Goal: Ask a question

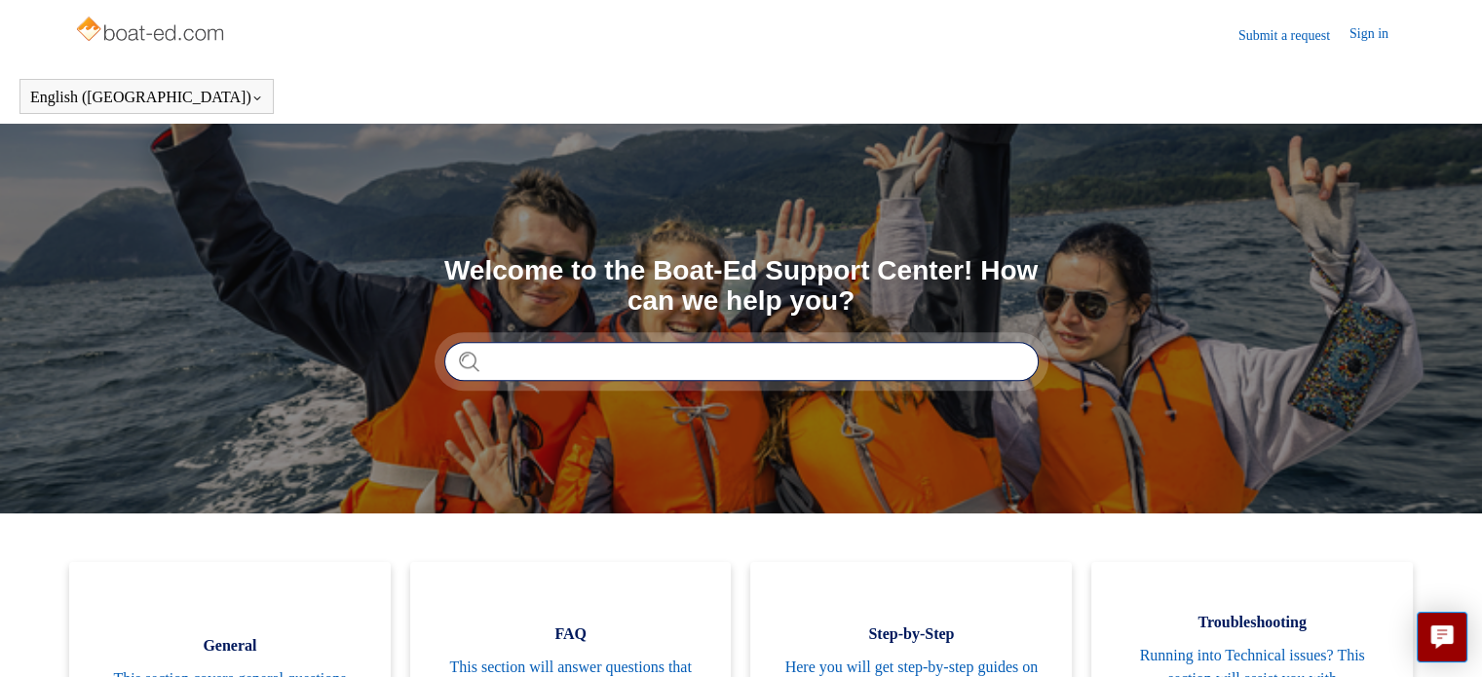
click at [485, 361] on input "Search" at bounding box center [741, 361] width 595 height 39
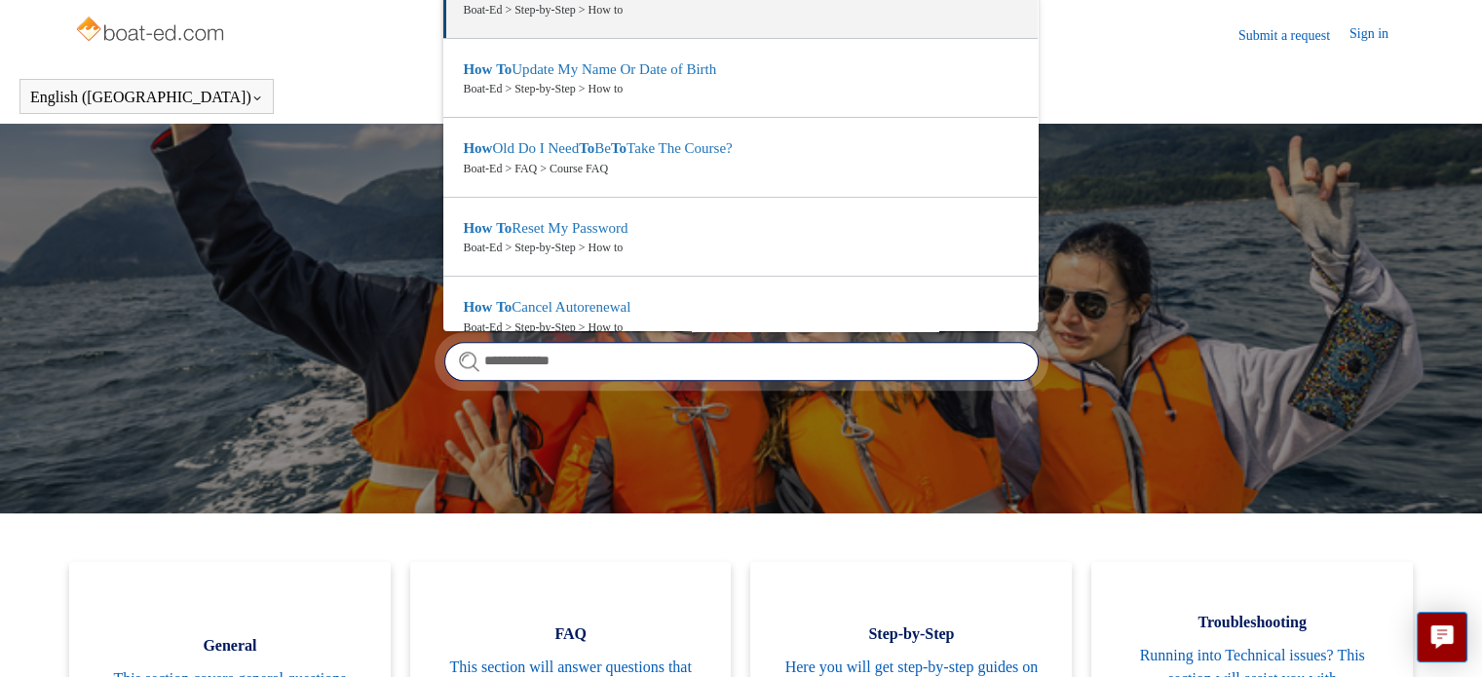
scroll to position [189, 0]
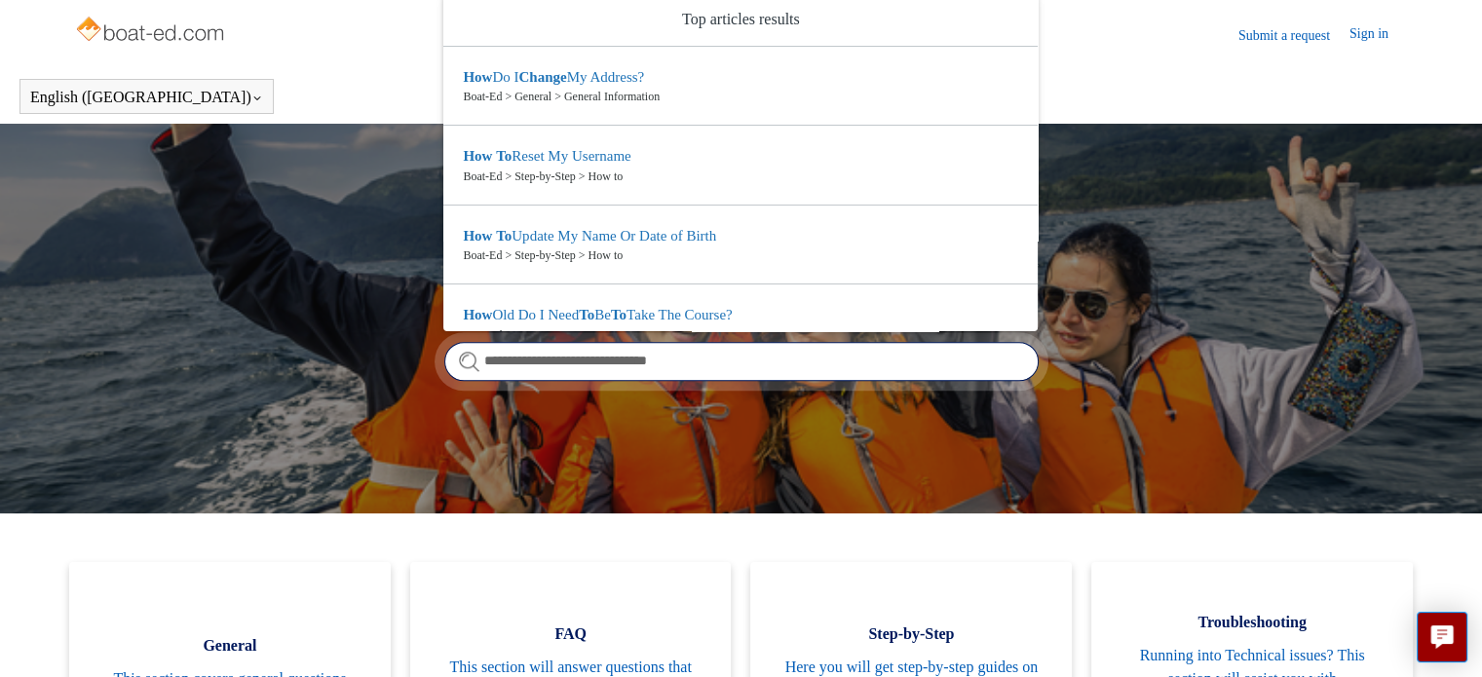
type input "**********"
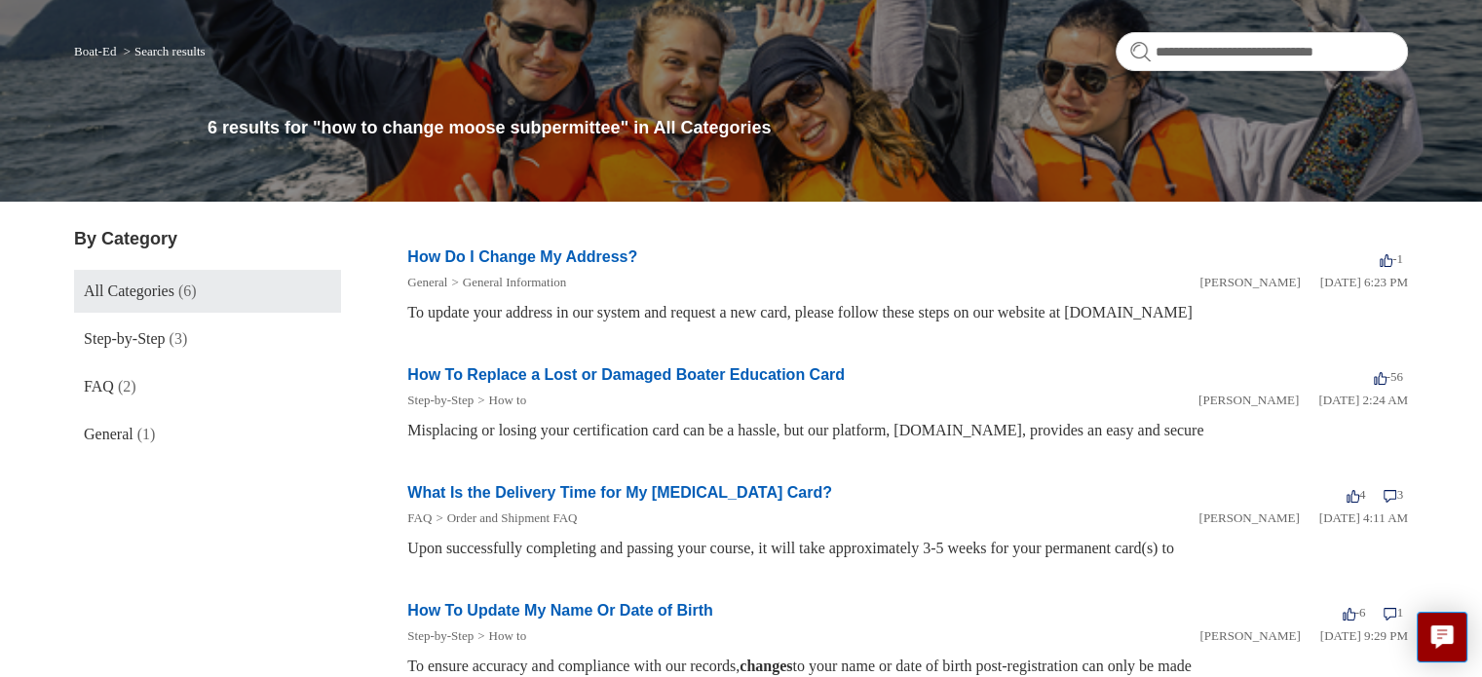
scroll to position [112, 0]
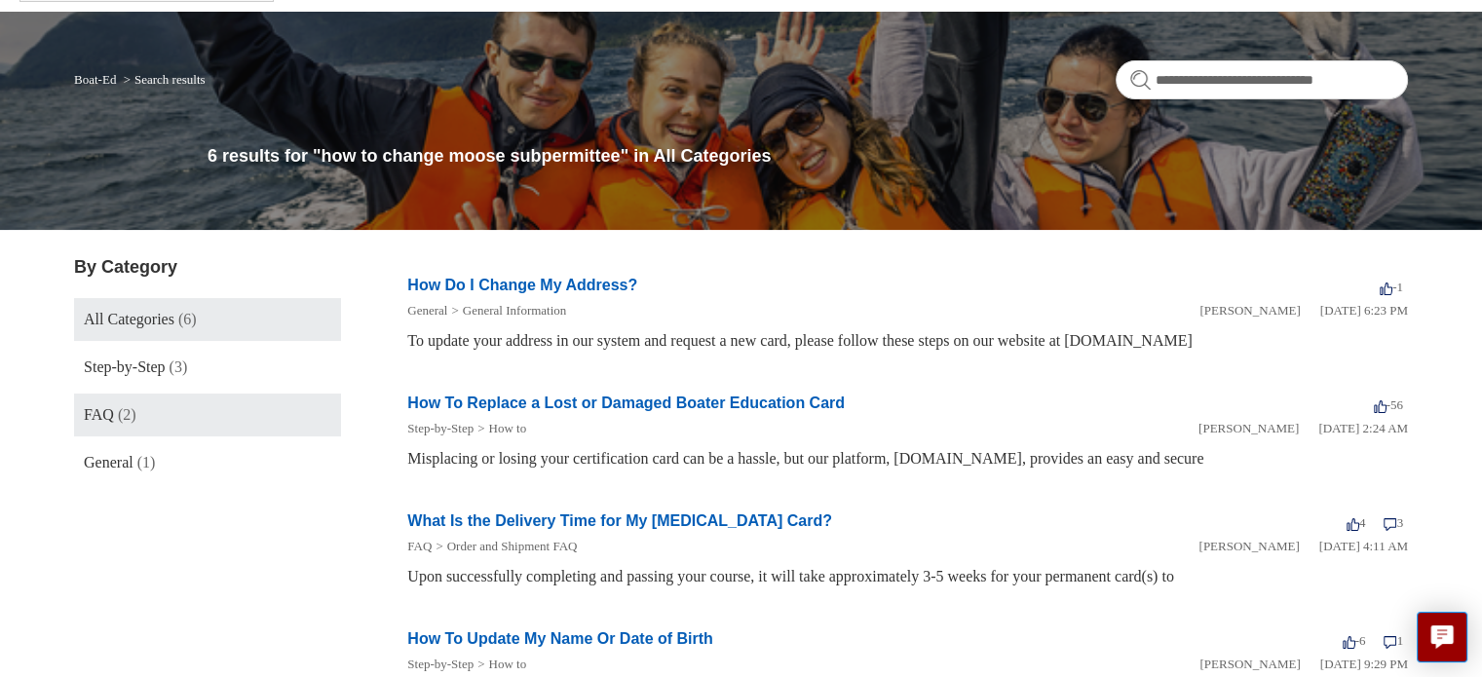
click at [122, 417] on span "(2)" at bounding box center [127, 414] width 19 height 17
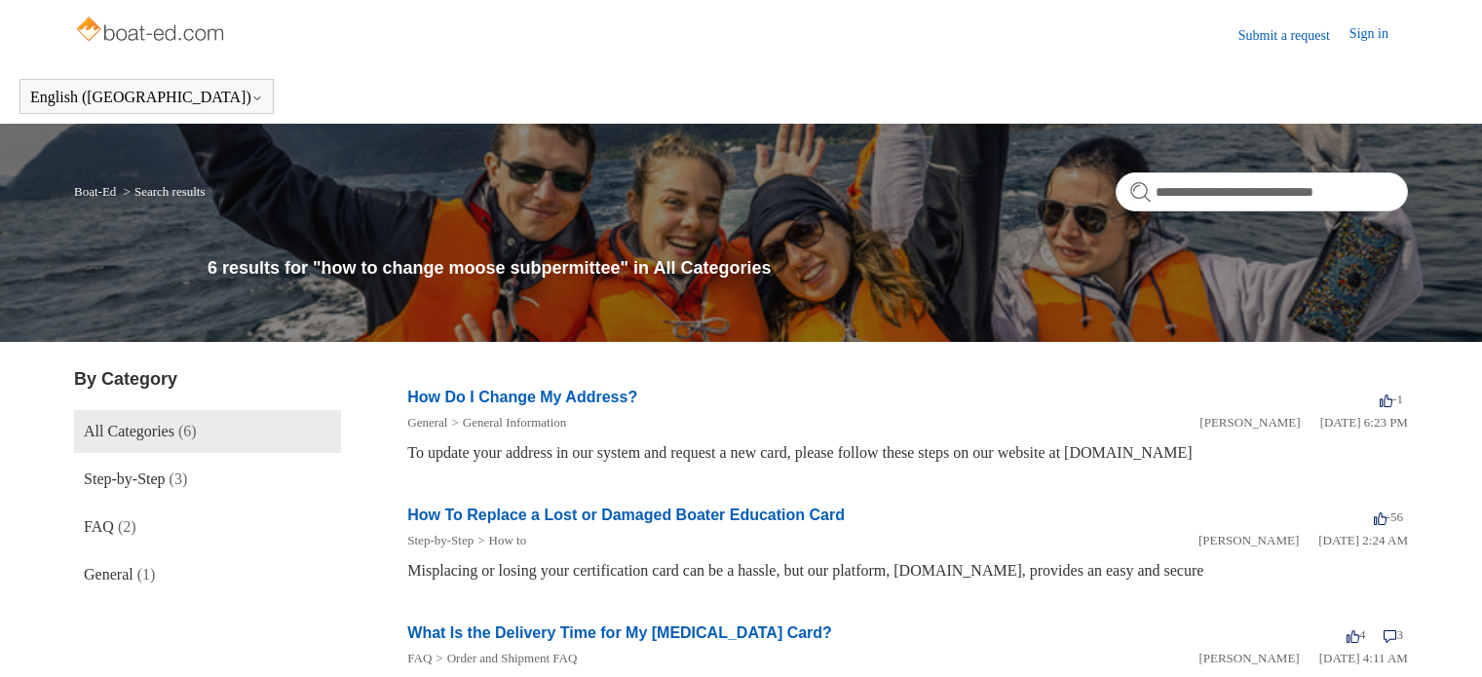
scroll to position [112, 0]
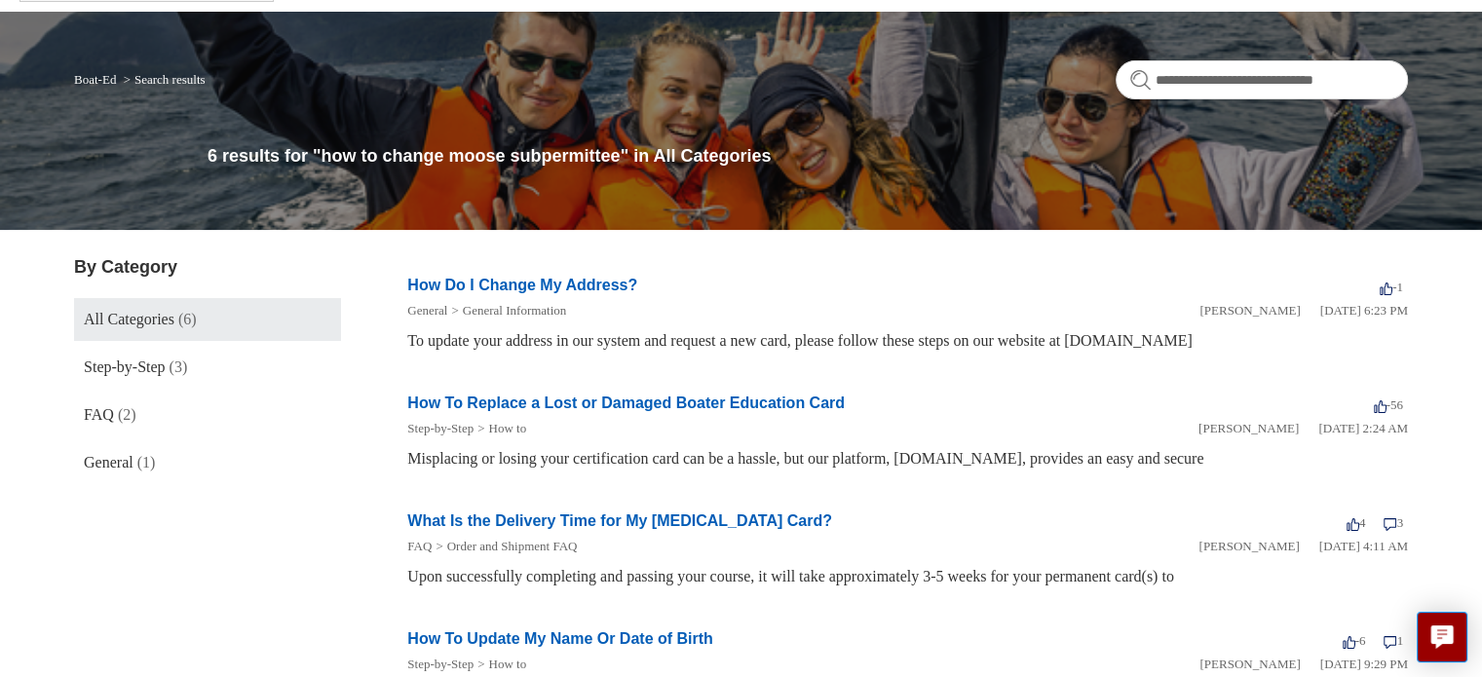
click at [172, 85] on li "Search results" at bounding box center [163, 79] width 86 height 15
click at [160, 315] on span "All Categories" at bounding box center [129, 319] width 91 height 17
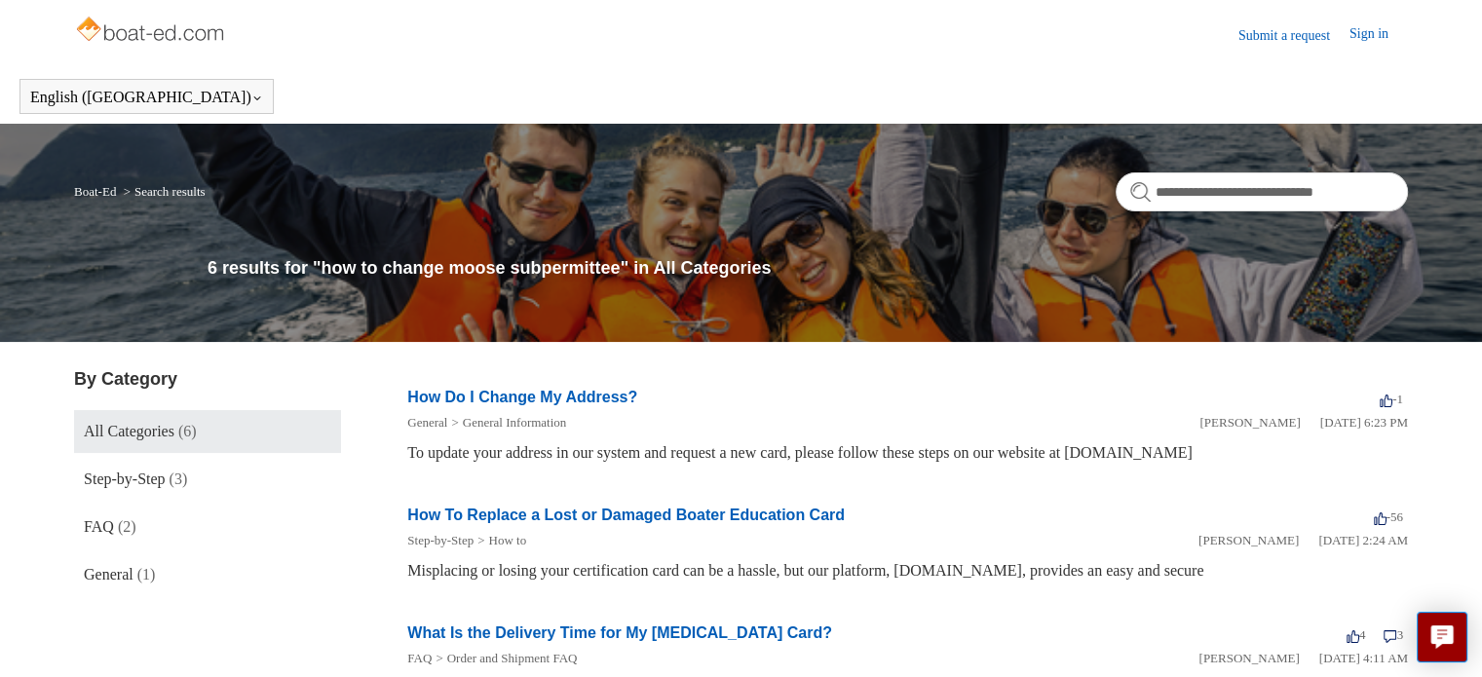
click at [1254, 32] on link "Submit a request" at bounding box center [1294, 35] width 111 height 20
